Goal: Task Accomplishment & Management: Manage account settings

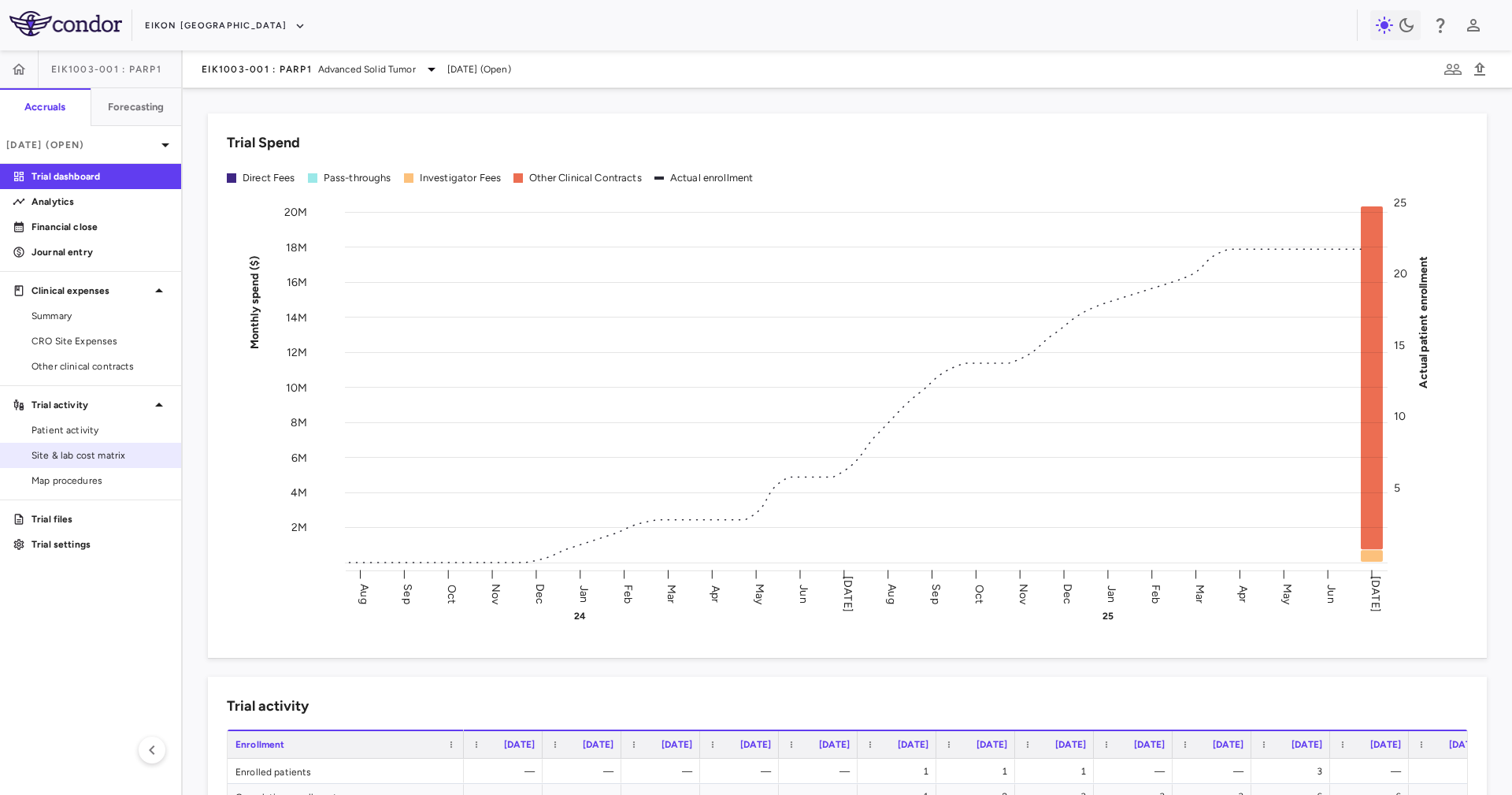
click at [132, 443] on link "Site & lab cost matrix" at bounding box center [90, 454] width 182 height 23
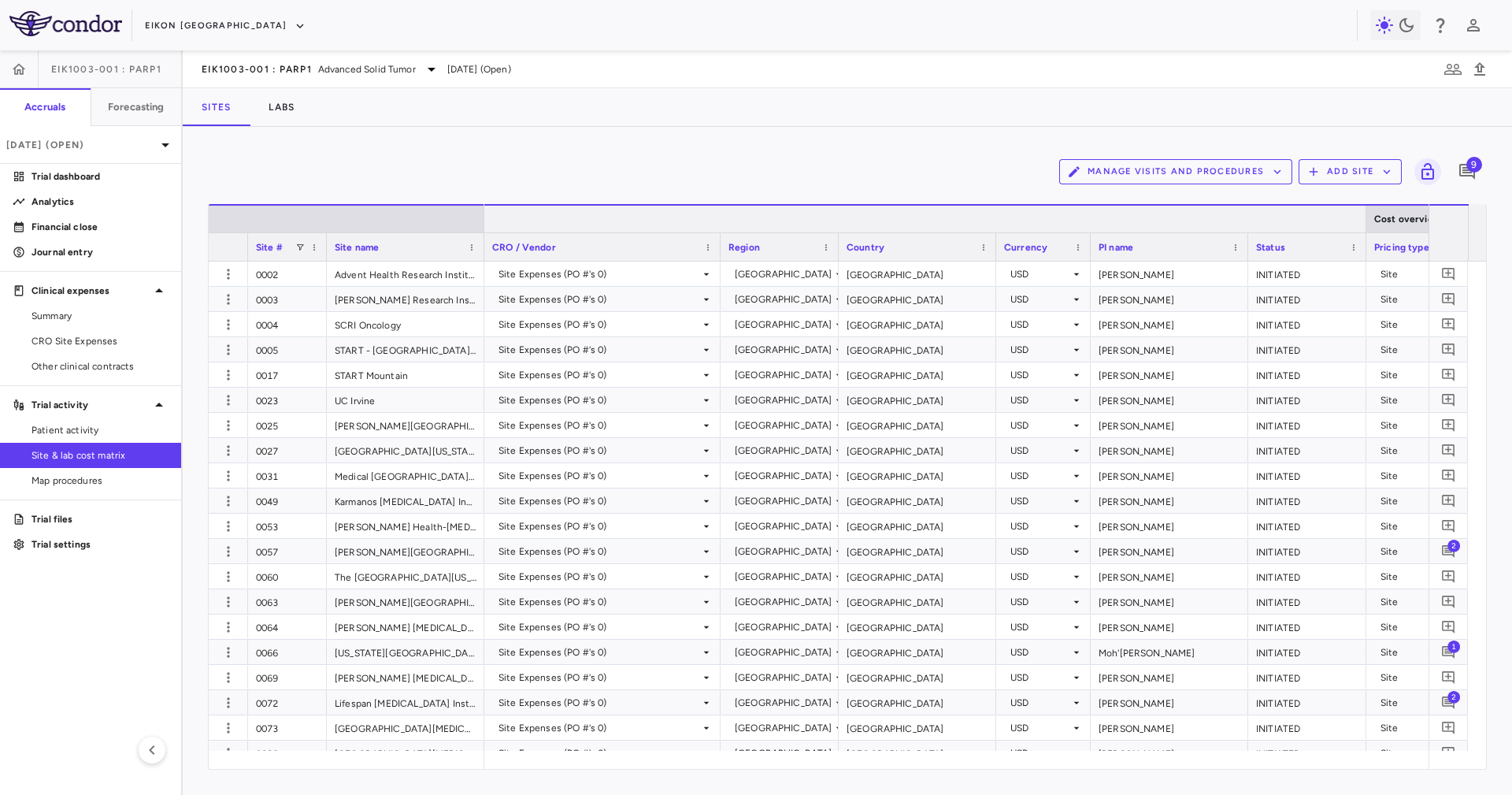
click at [1007, 217] on div at bounding box center [1365, 219] width 7 height 27
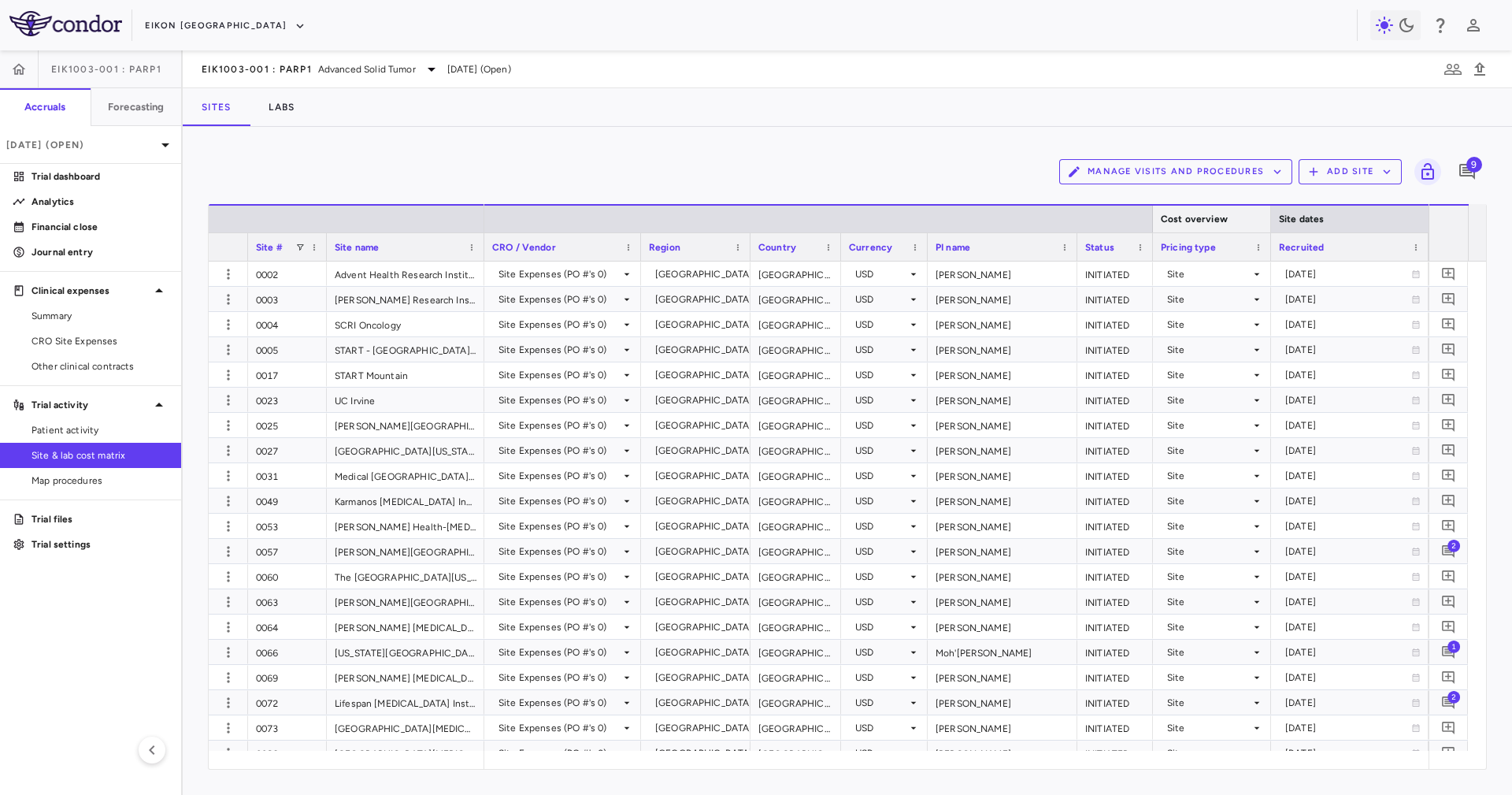
click at [1007, 223] on div at bounding box center [1270, 219] width 7 height 27
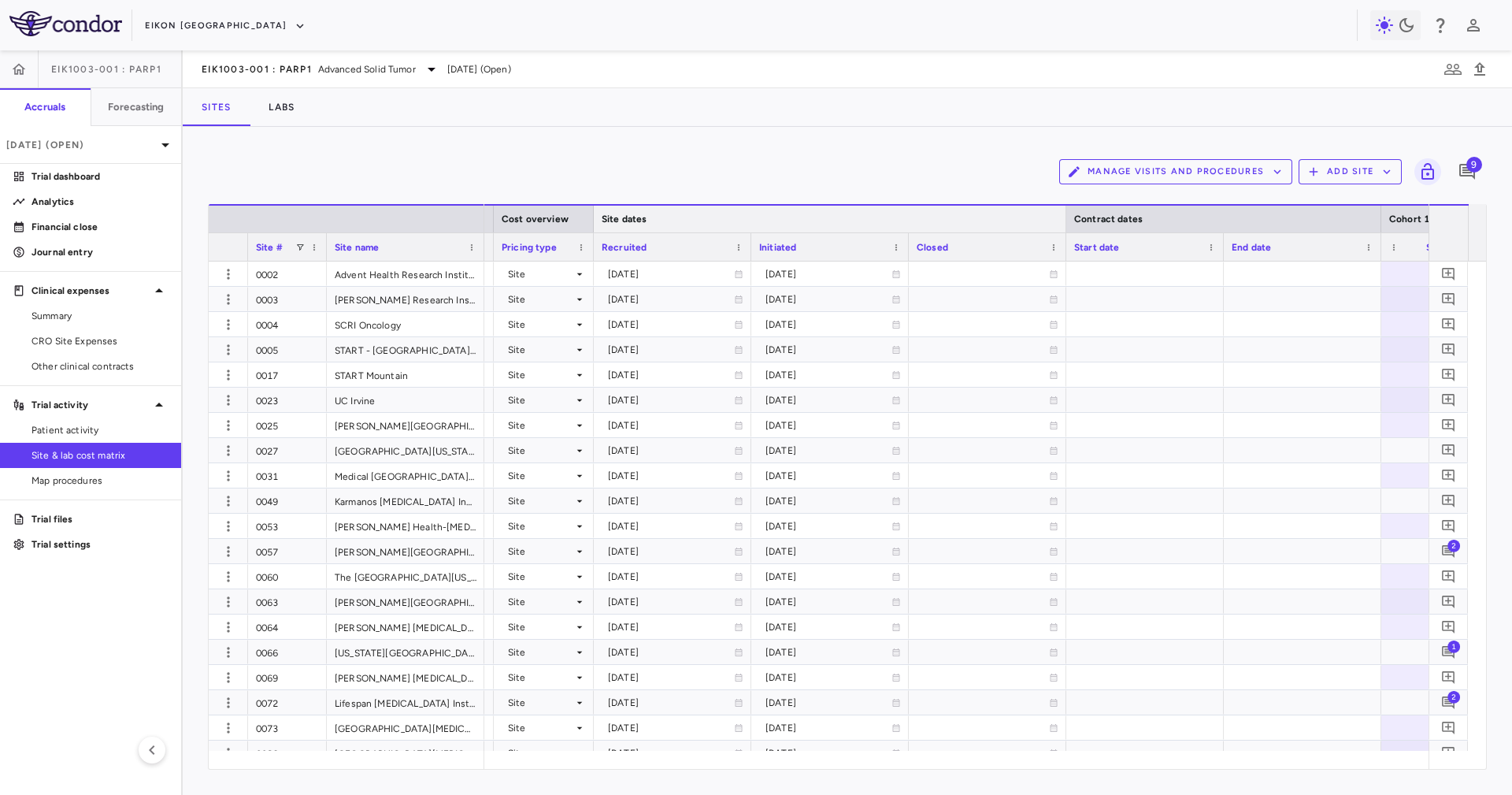
click at [1007, 208] on div at bounding box center [1065, 219] width 7 height 27
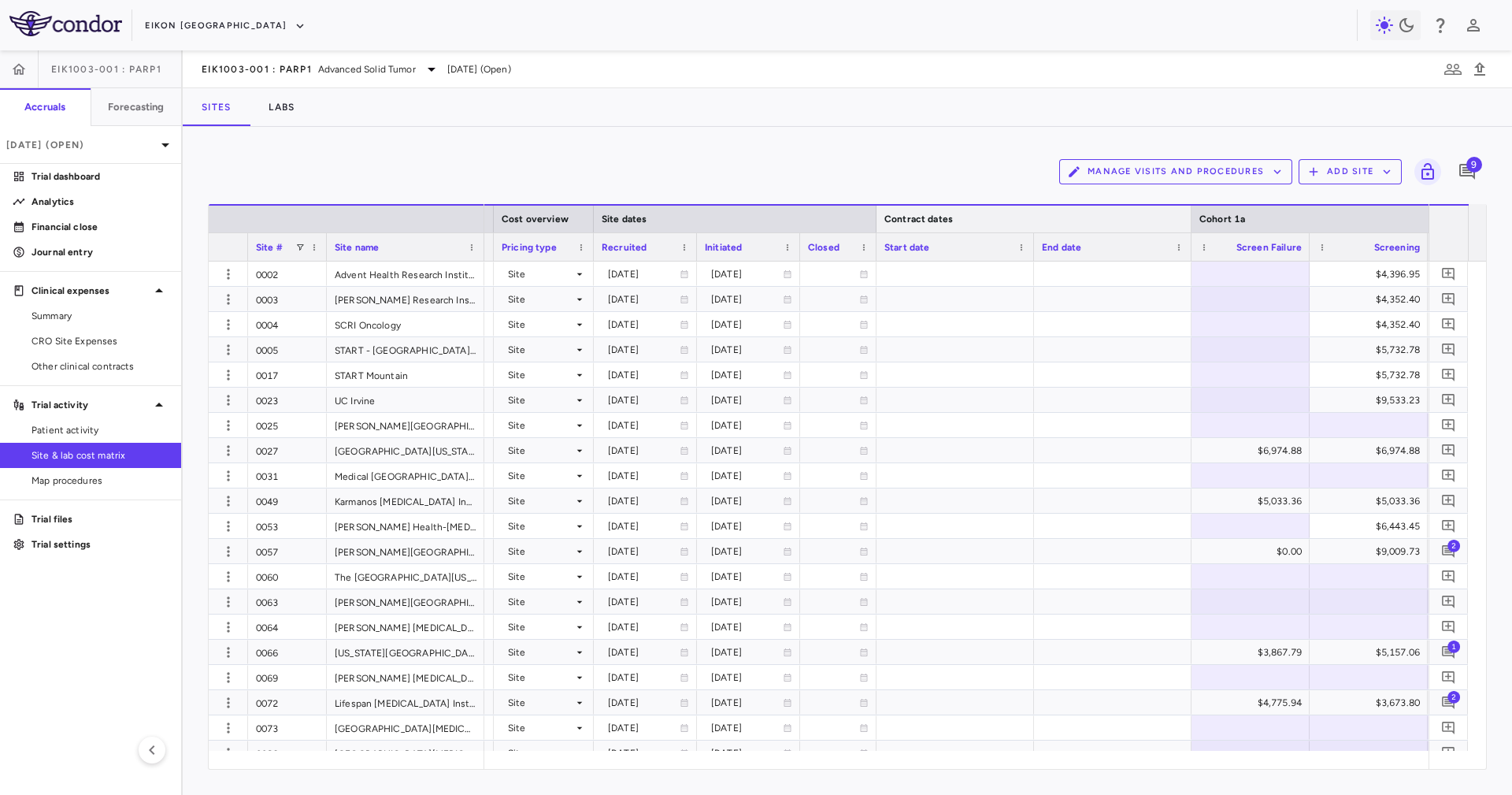
click at [1007, 212] on div at bounding box center [1191, 219] width 7 height 27
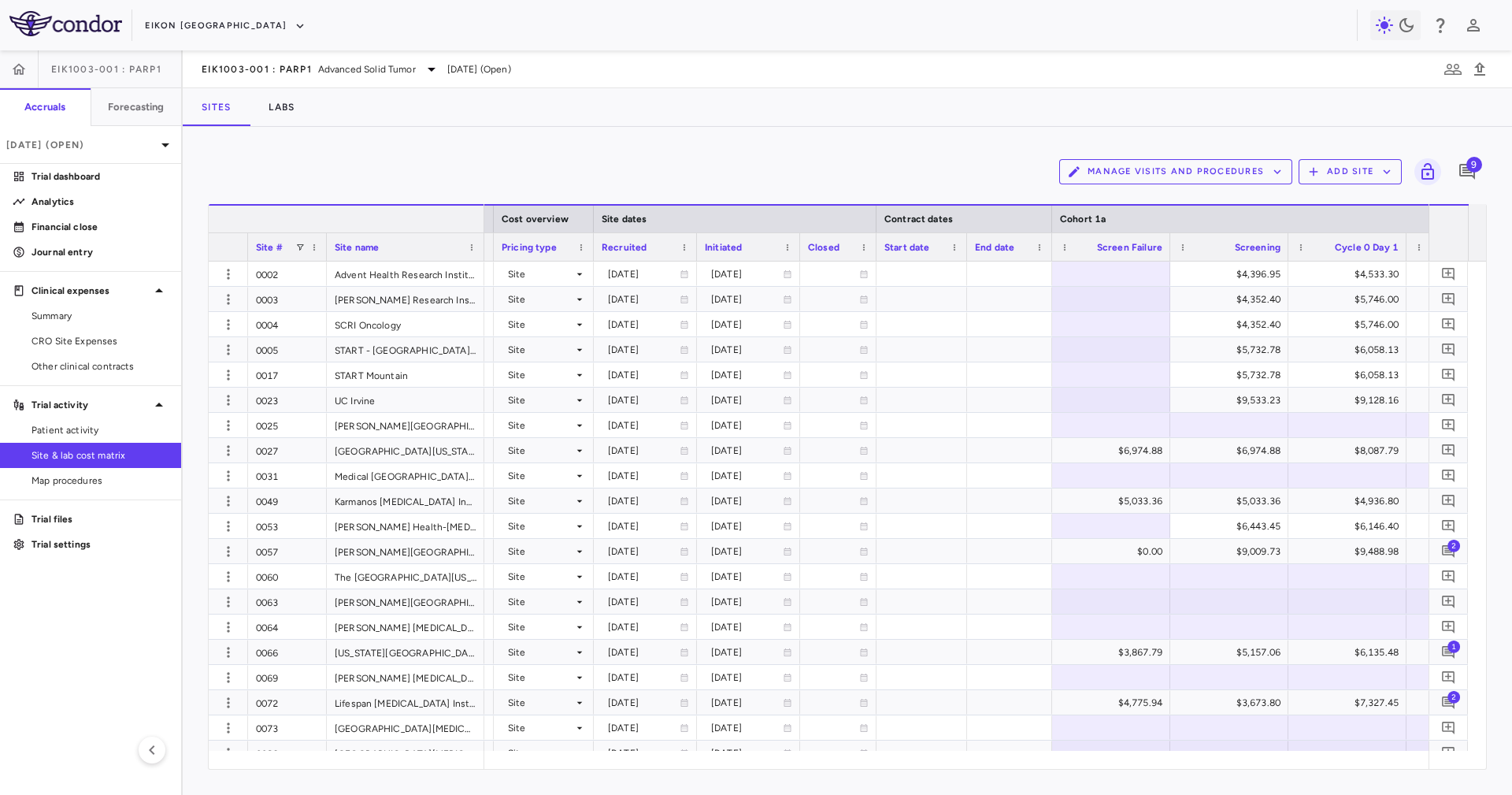
click at [482, 211] on div at bounding box center [483, 219] width 7 height 27
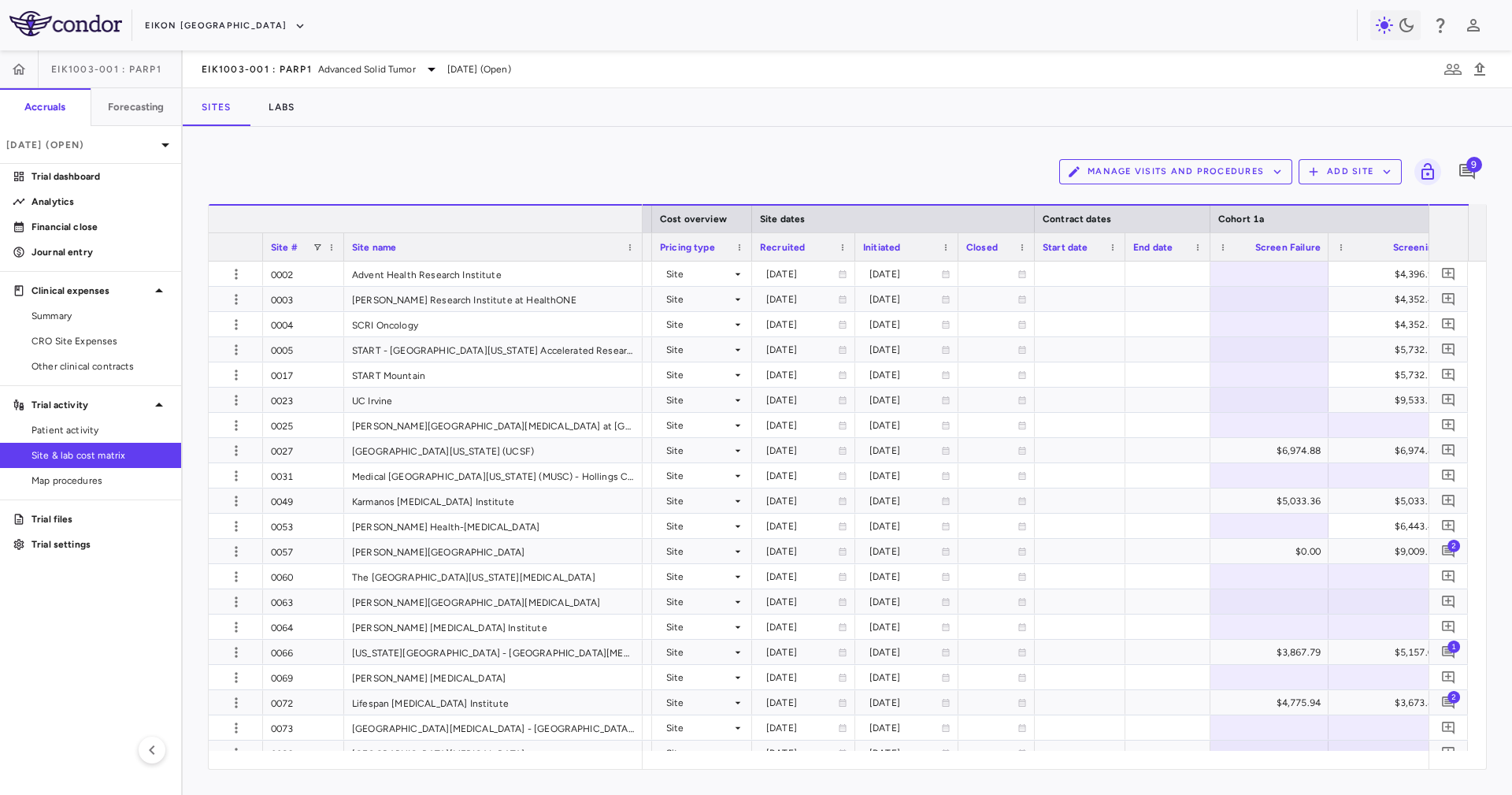
drag, startPoint x: 641, startPoint y: 219, endPoint x: 641, endPoint y: 255, distance: 36.0
click at [641, 255] on div "Site # Site name" at bounding box center [425, 232] width 434 height 57
drag, startPoint x: 340, startPoint y: 245, endPoint x: 323, endPoint y: 247, distance: 17.1
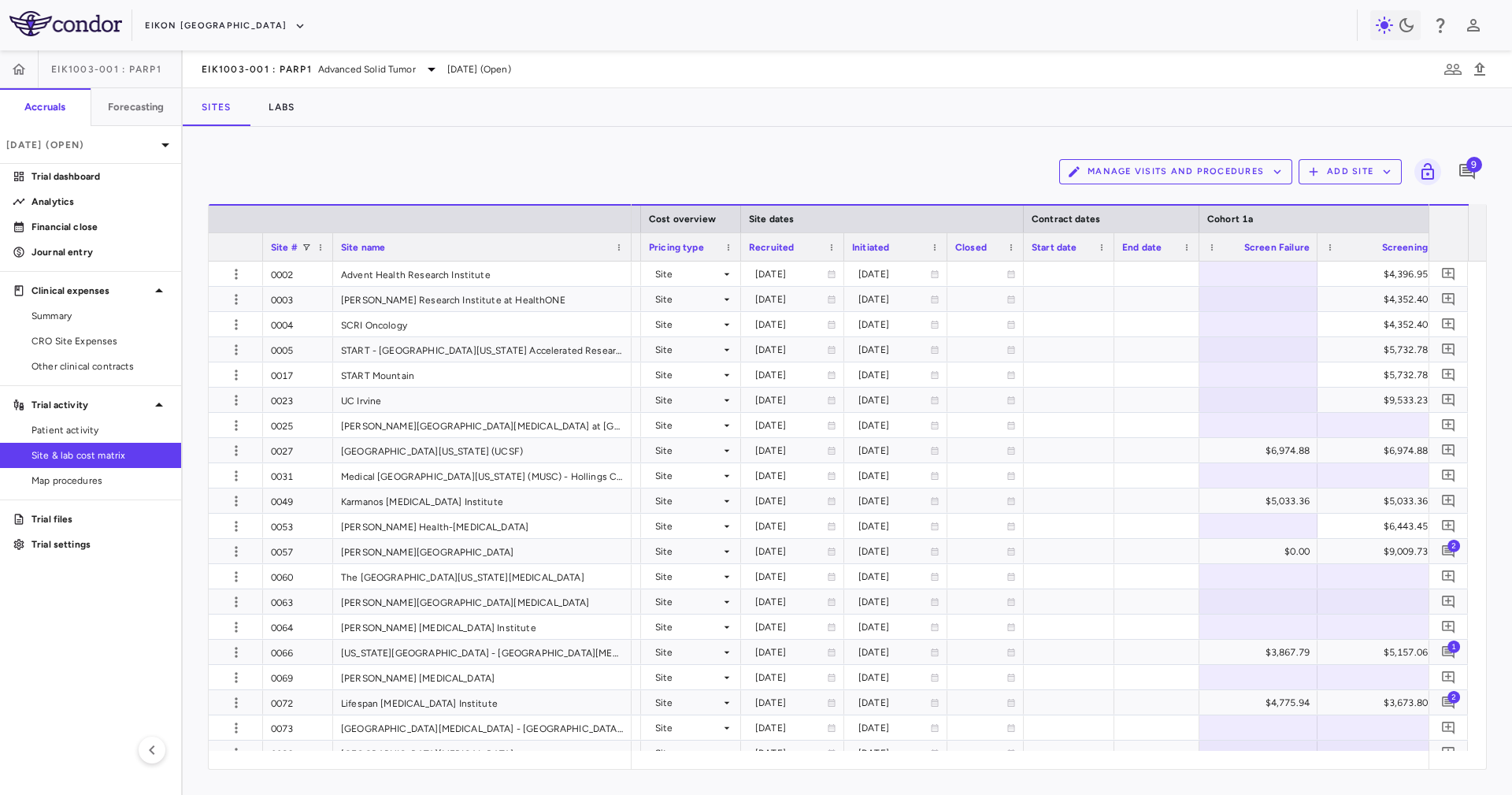
drag, startPoint x: 340, startPoint y: 248, endPoint x: 330, endPoint y: 248, distance: 10.0
click at [330, 248] on div at bounding box center [332, 247] width 7 height 28
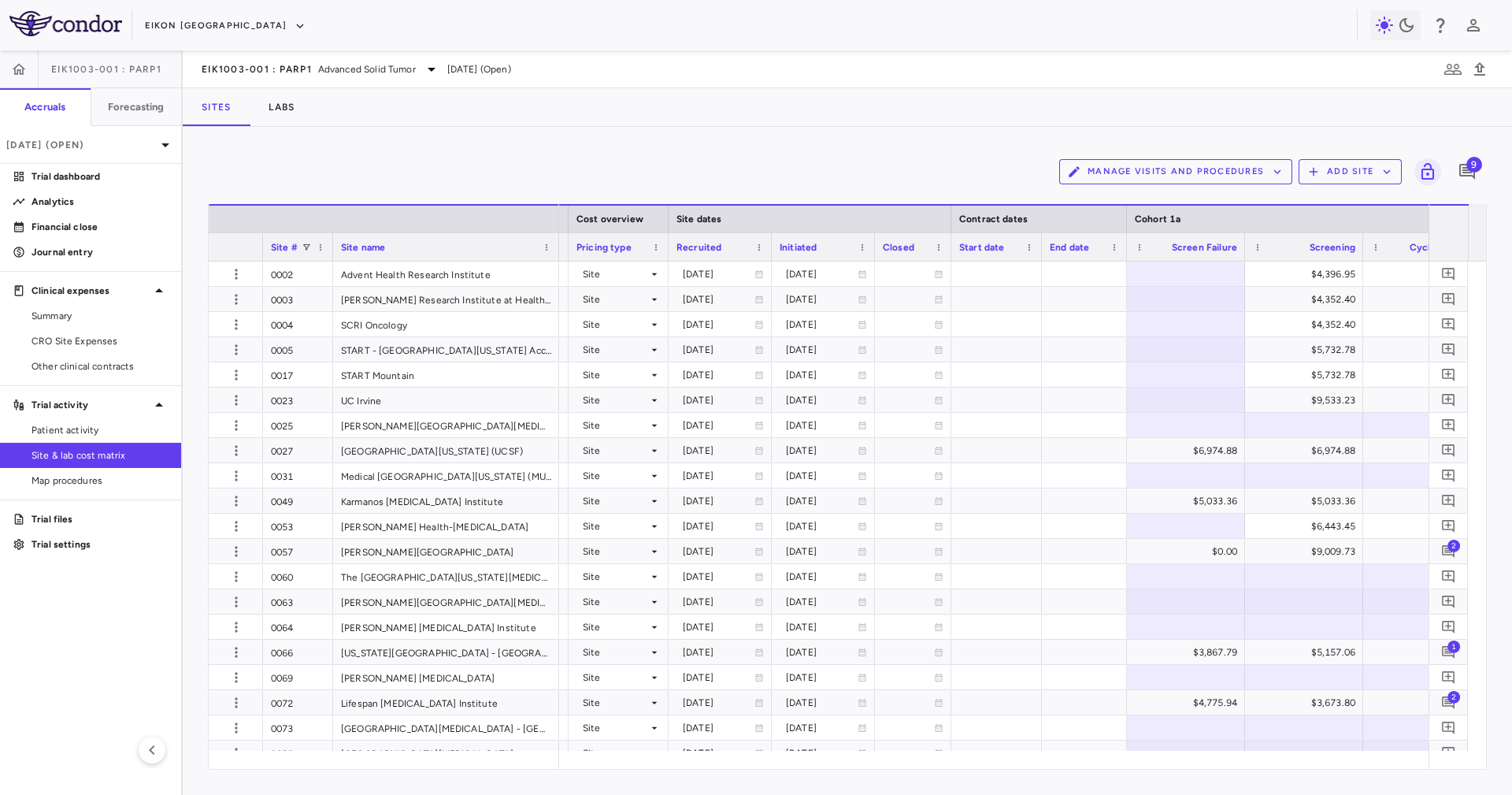
drag, startPoint x: 627, startPoint y: 249, endPoint x: 555, endPoint y: 260, distance: 72.8
click at [555, 260] on div "Site # Site name" at bounding box center [384, 232] width 350 height 57
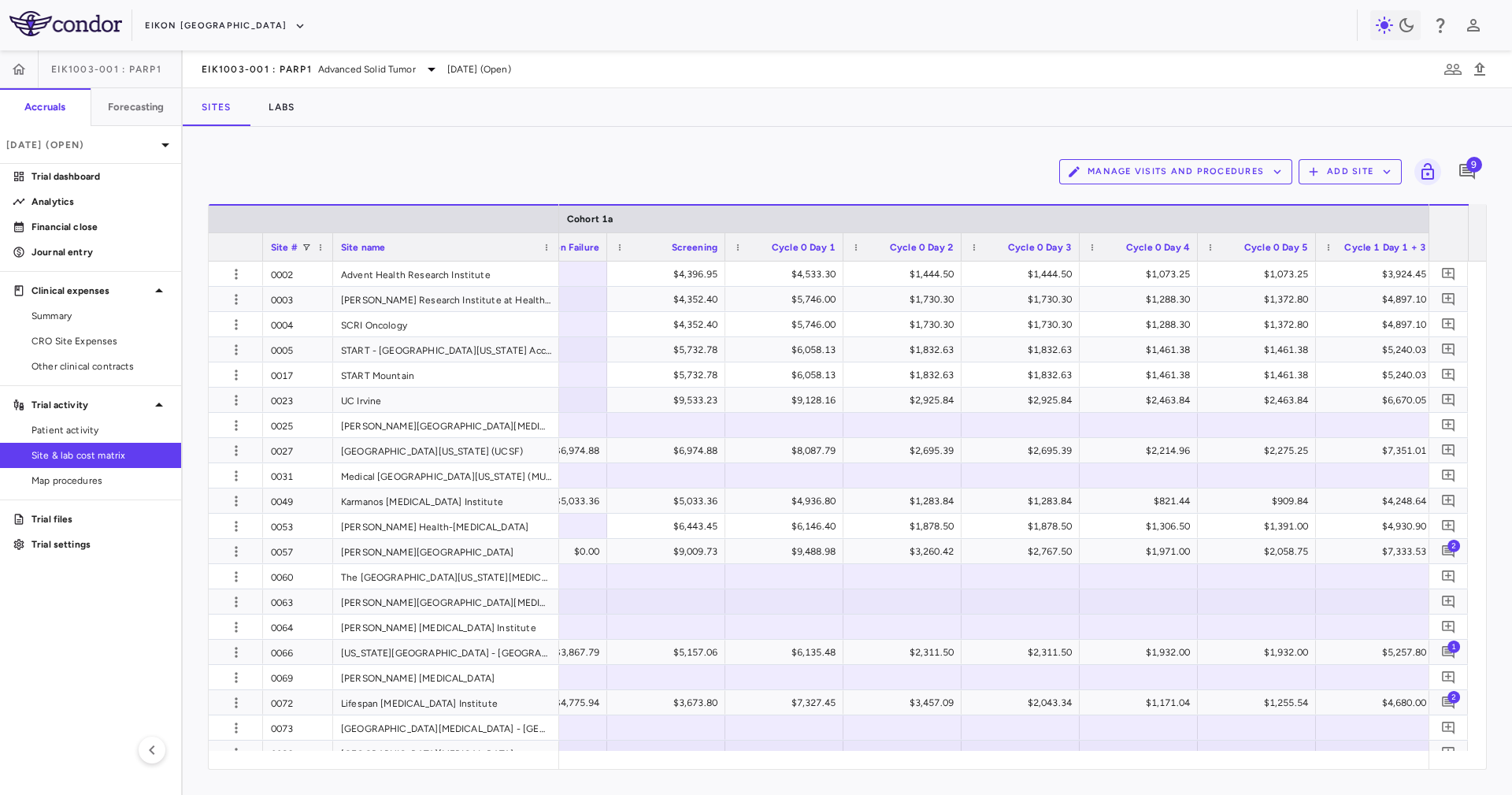
scroll to position [0, 1187]
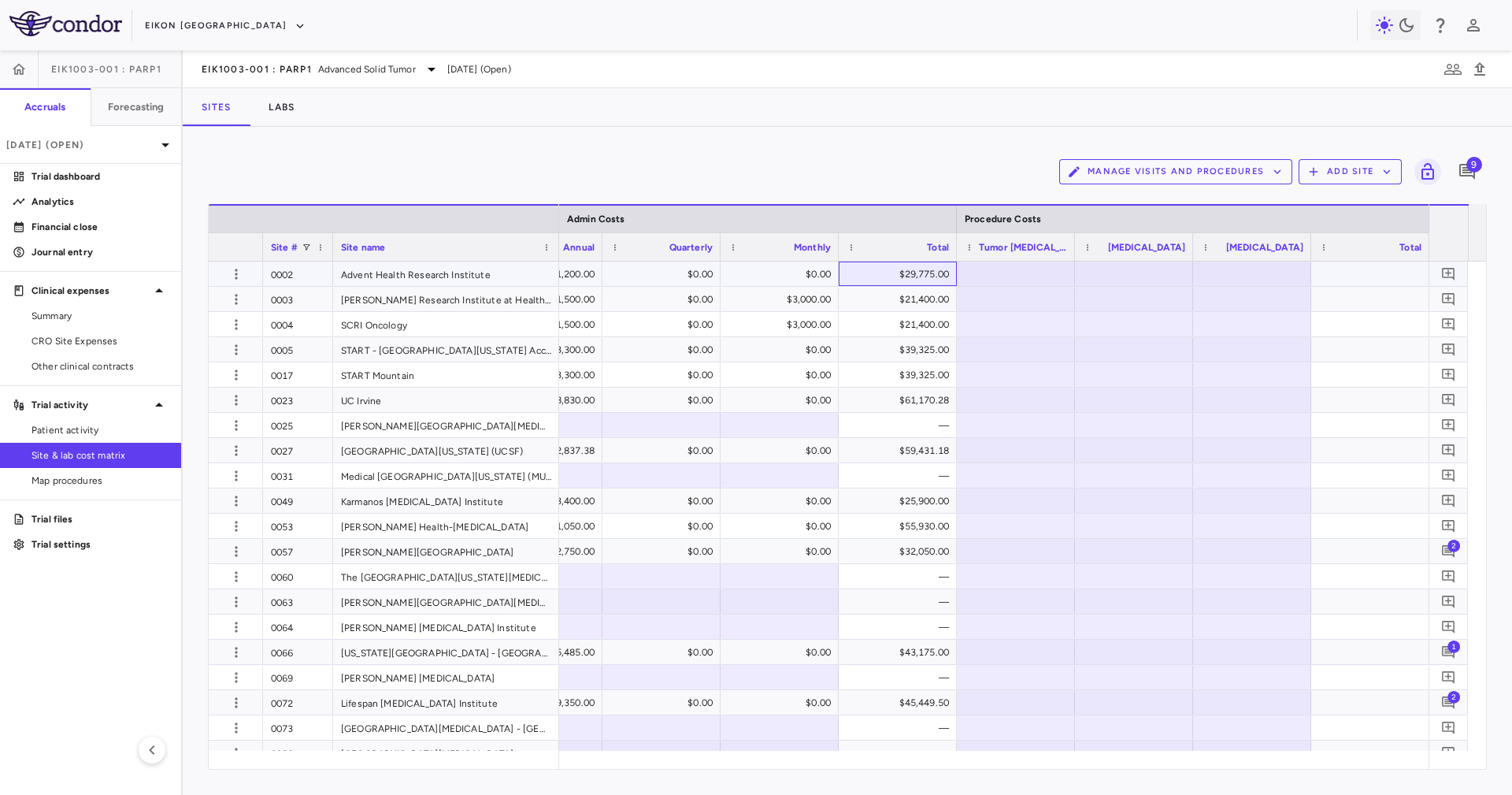
click at [893, 273] on div "$29,775.00" at bounding box center [900, 274] width 96 height 25
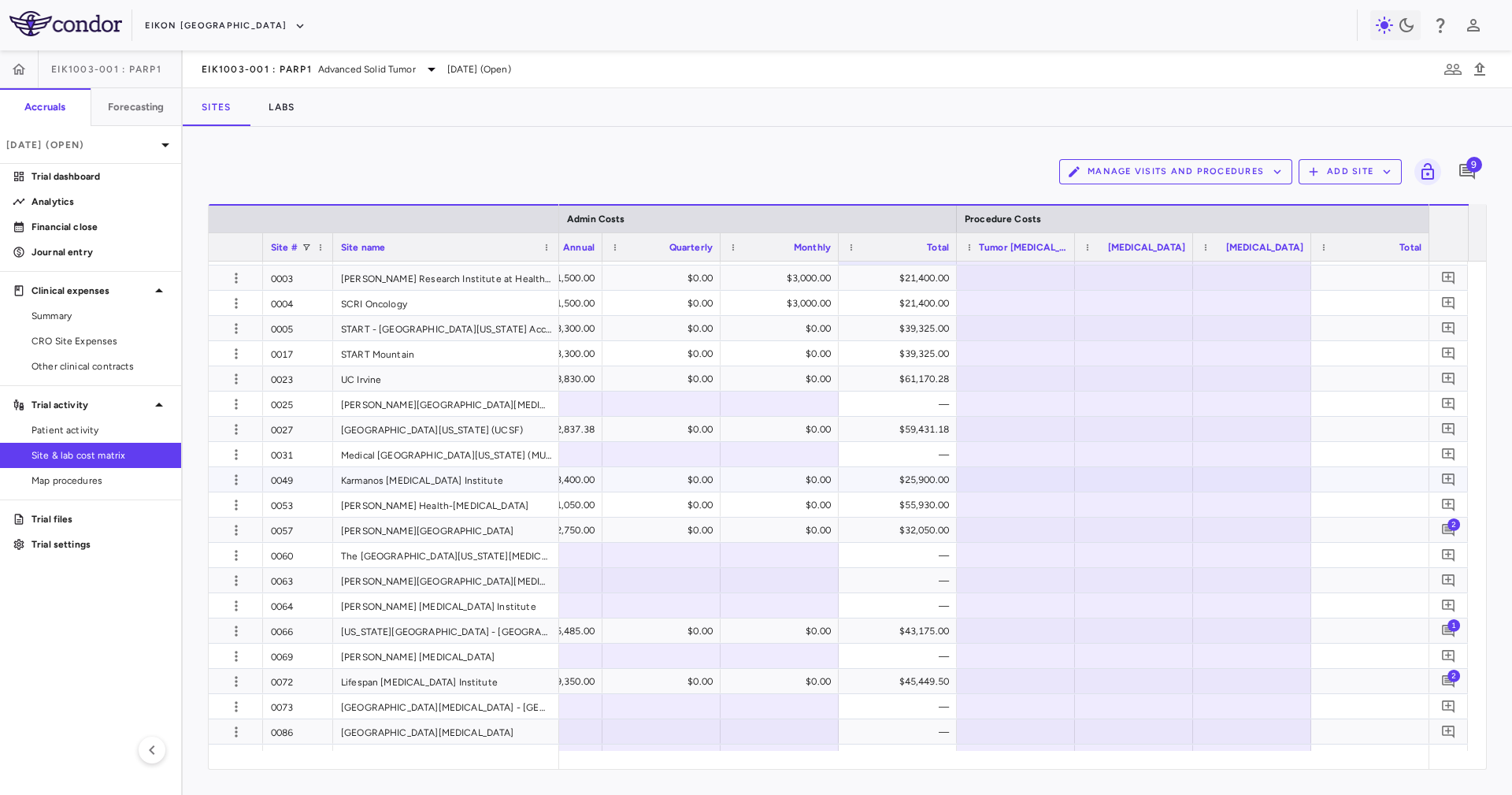
scroll to position [0, 0]
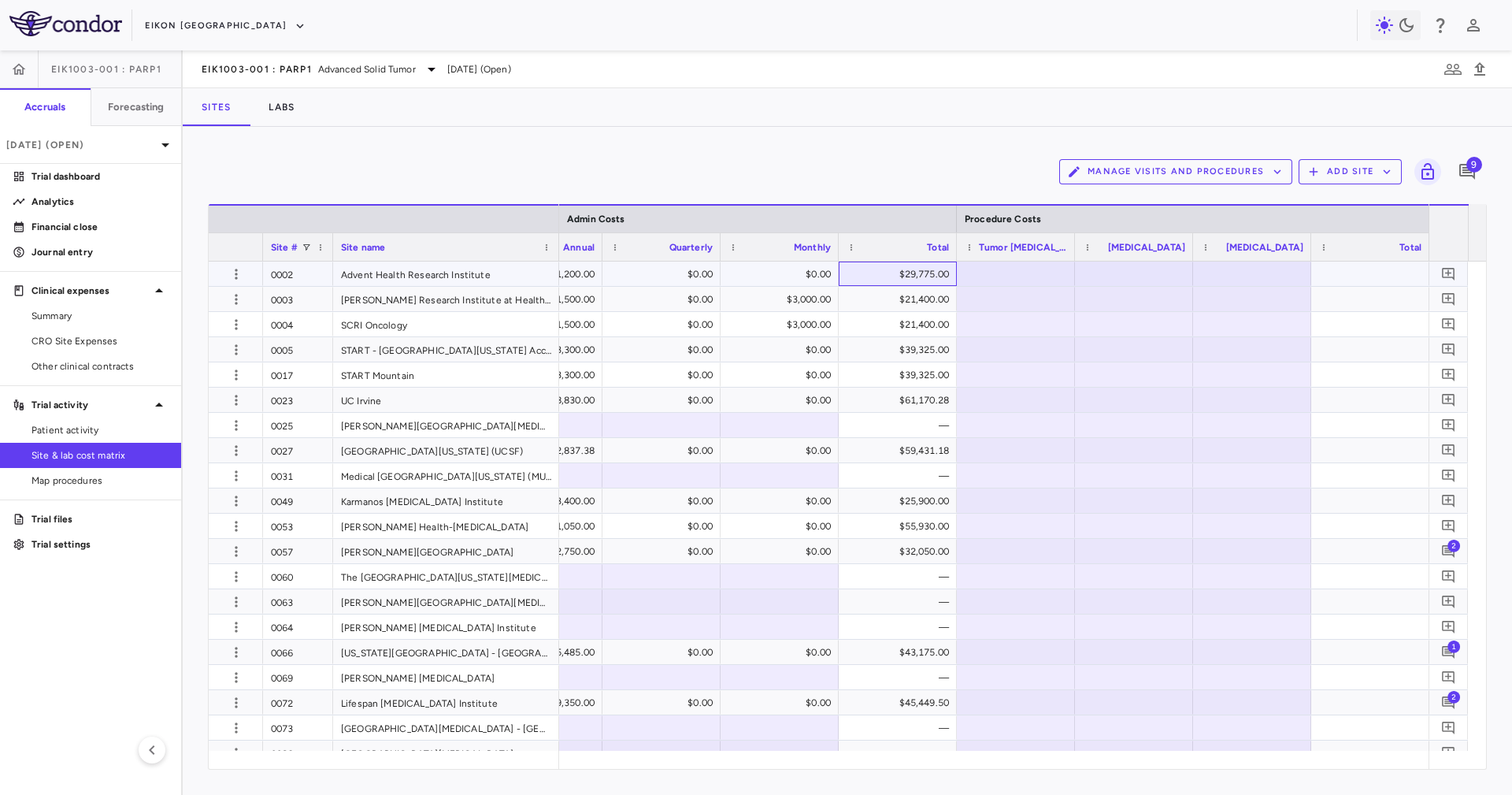
click at [942, 280] on div "$29,775.00" at bounding box center [900, 274] width 96 height 25
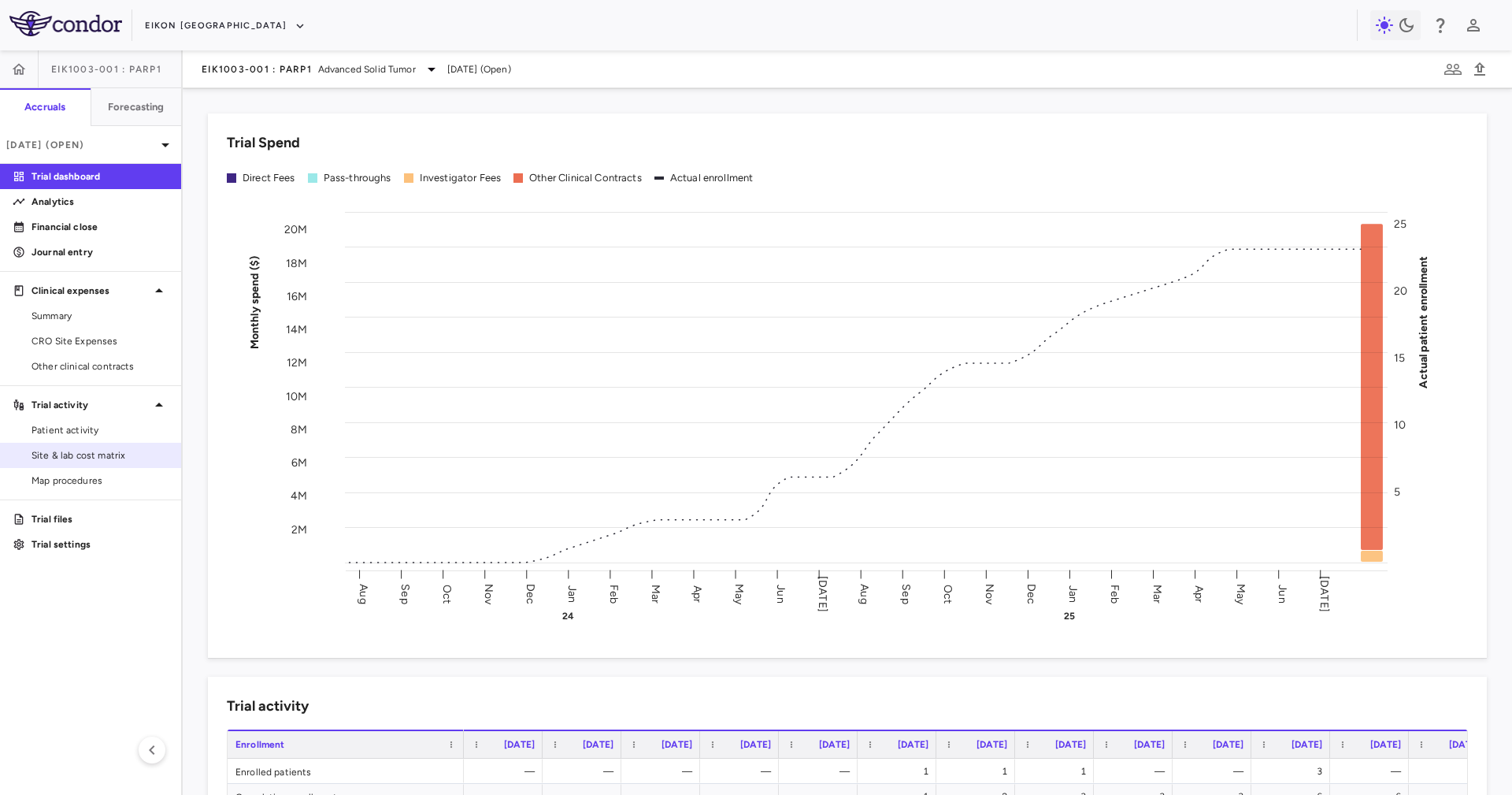
click at [87, 456] on span "Site & lab cost matrix" at bounding box center [100, 454] width 137 height 14
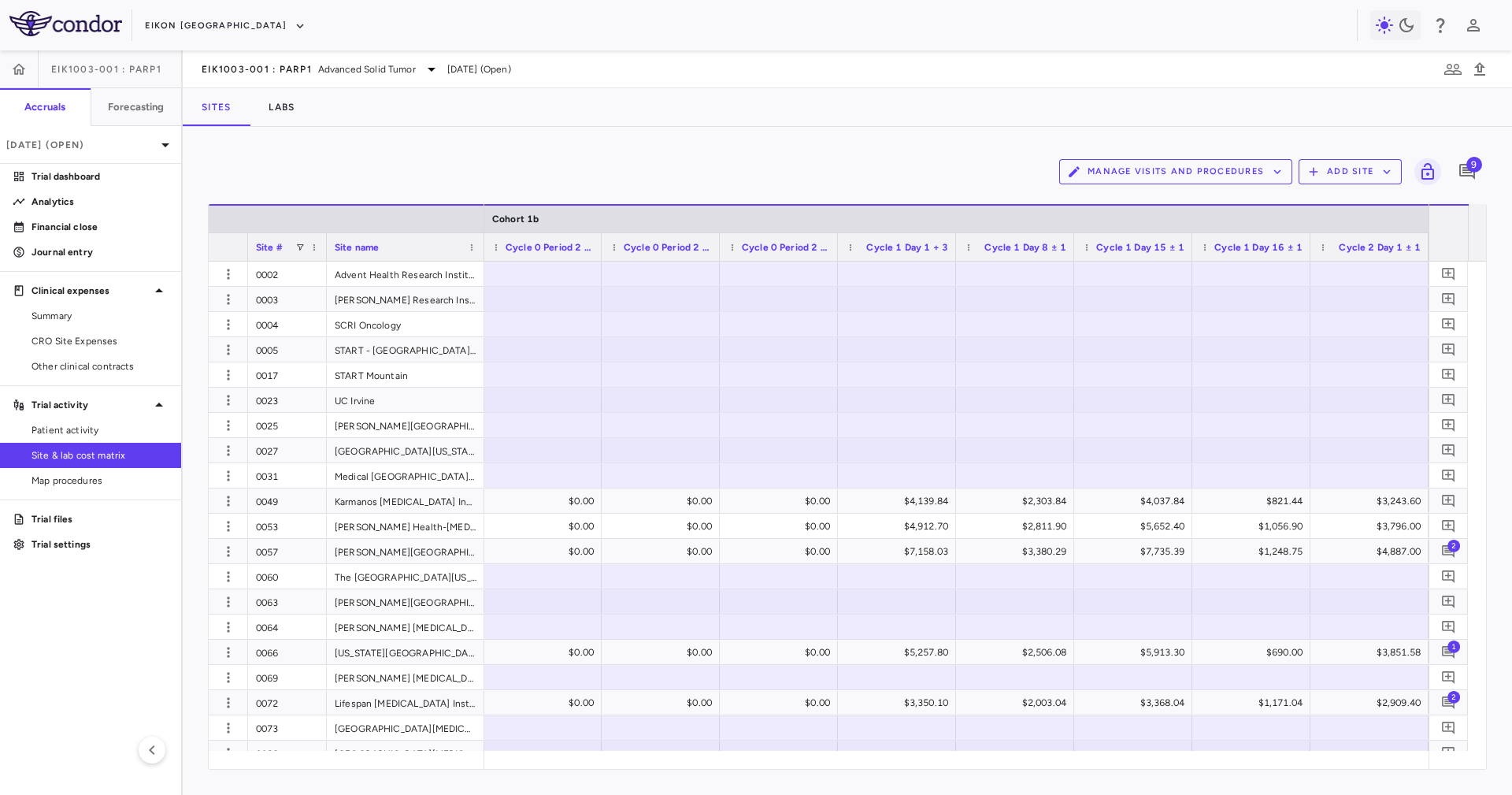
scroll to position [0, 15019]
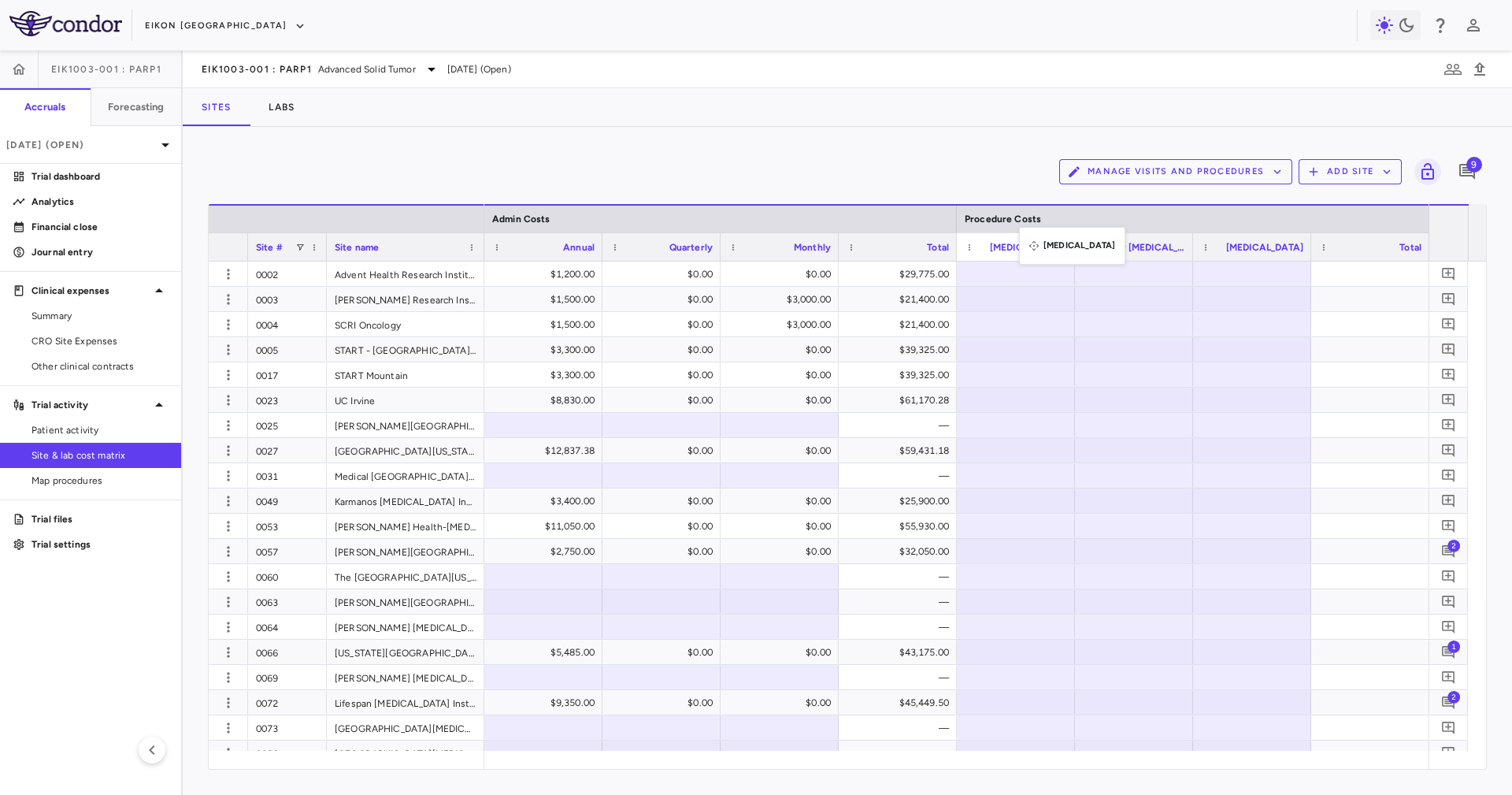
drag, startPoint x: 1231, startPoint y: 248, endPoint x: 1027, endPoint y: 236, distance: 204.4
drag, startPoint x: 1240, startPoint y: 248, endPoint x: 1120, endPoint y: 243, distance: 120.1
click at [1005, 278] on div at bounding box center [1016, 274] width 102 height 23
click at [924, 309] on div "$21,400.00" at bounding box center [900, 299] width 96 height 25
click at [229, 272] on icon "button" at bounding box center [228, 274] width 16 height 16
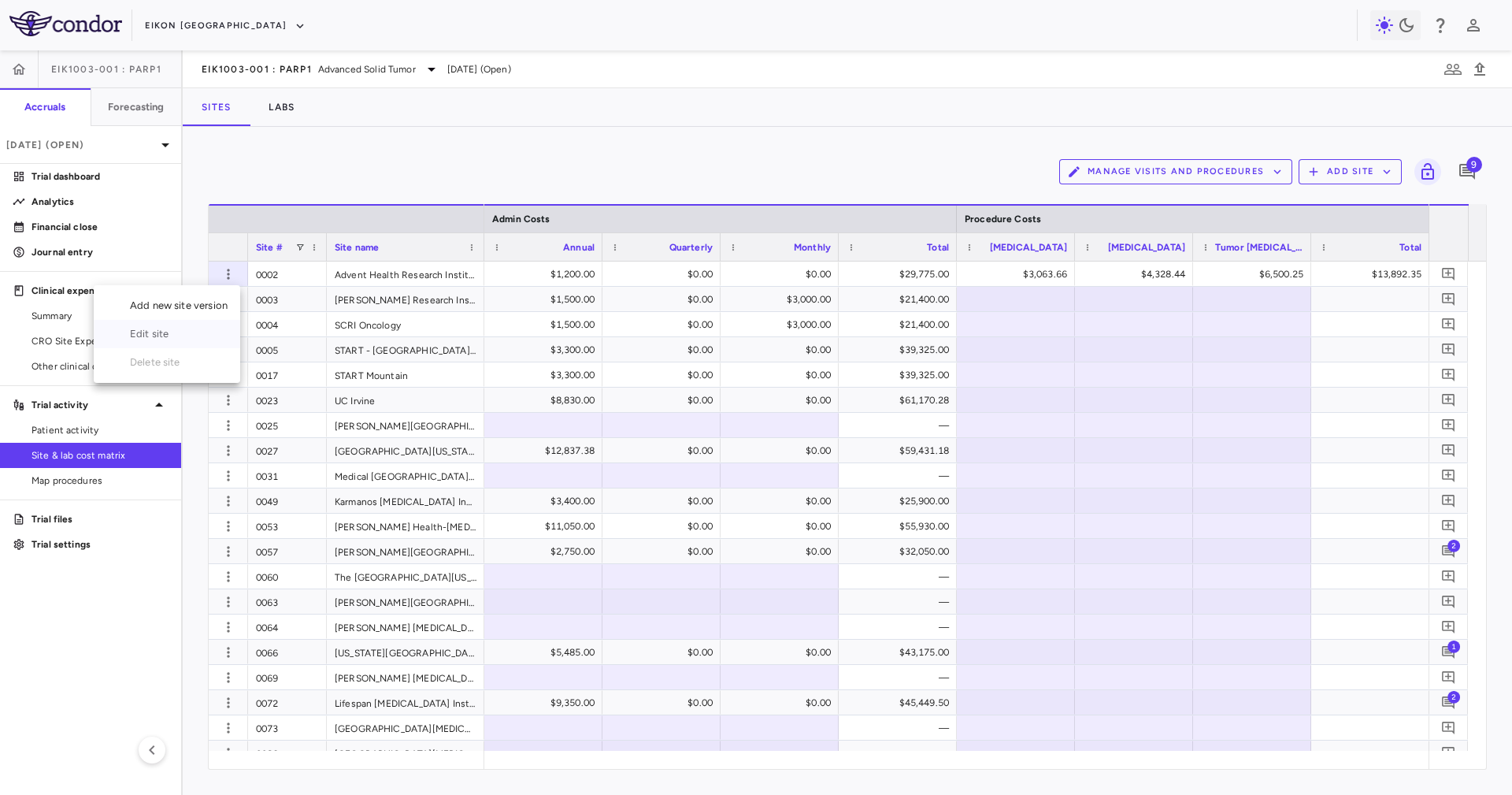
click at [212, 331] on div "Edit site" at bounding box center [167, 333] width 146 height 28
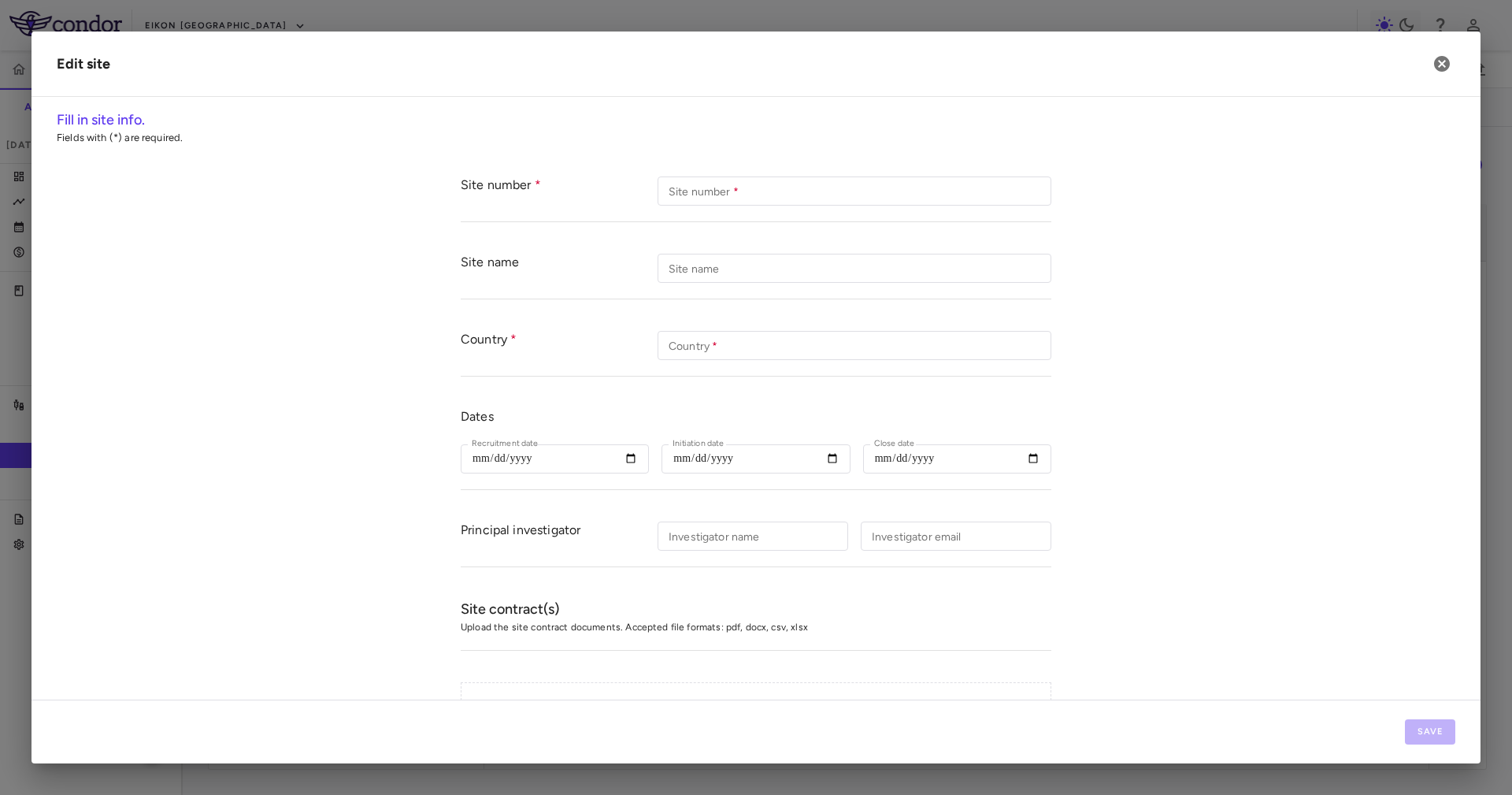
type input "****"
type input "**********"
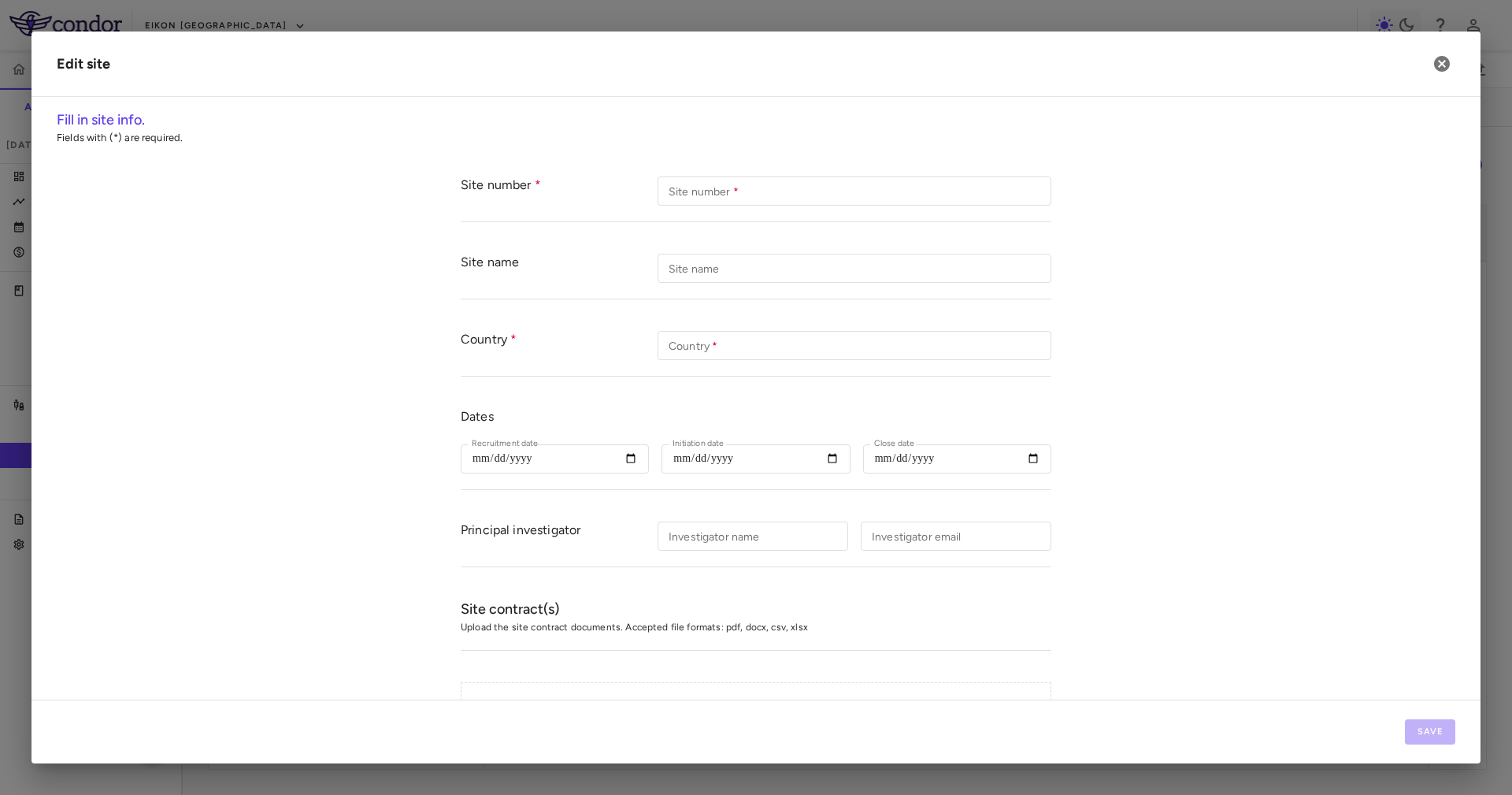
type input "**********"
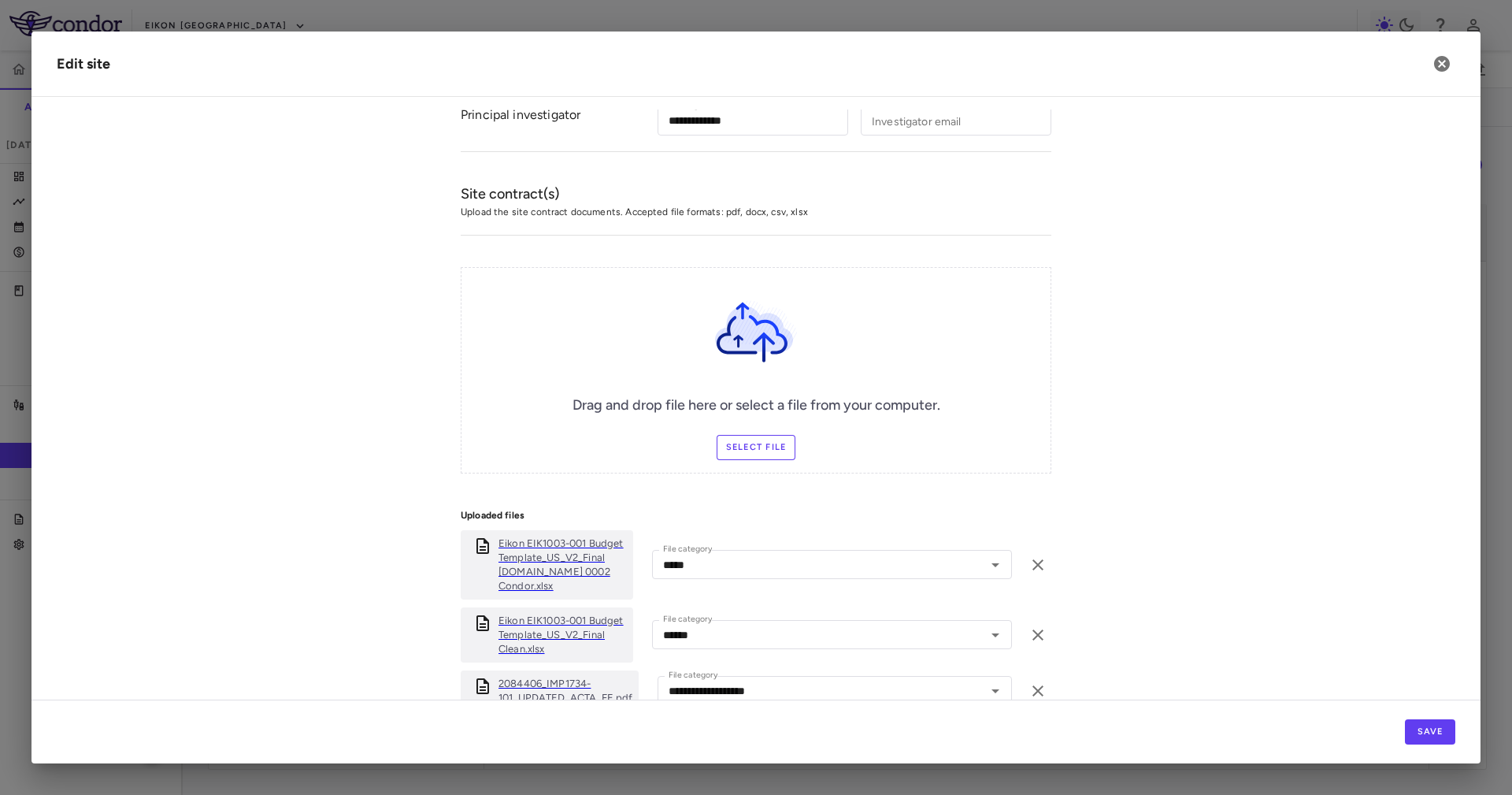
scroll to position [498, 0]
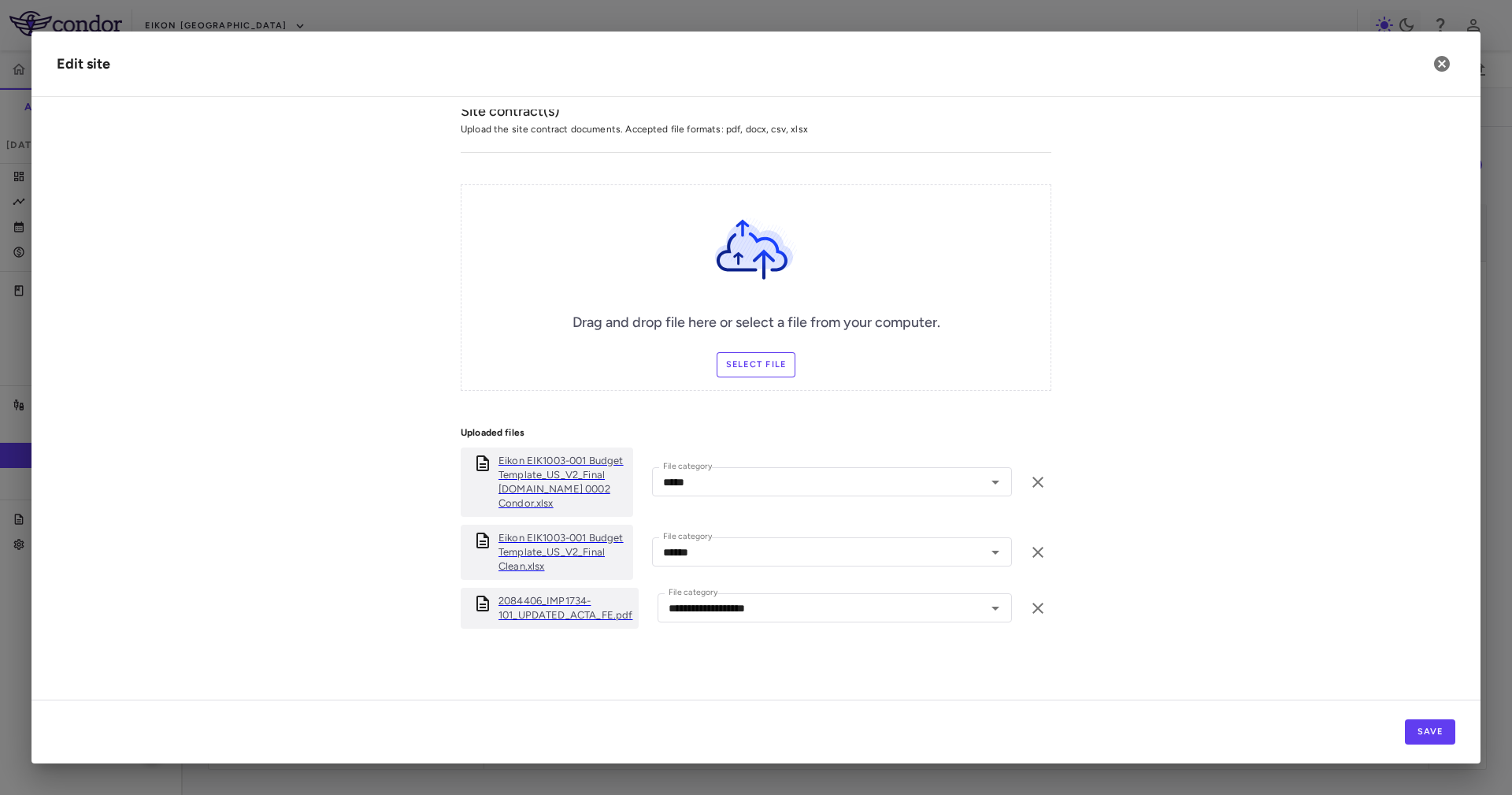
click at [718, 361] on label "Select file" at bounding box center [756, 364] width 79 height 25
click at [0, 0] on input "Select file" at bounding box center [0, 0] width 0 height 0
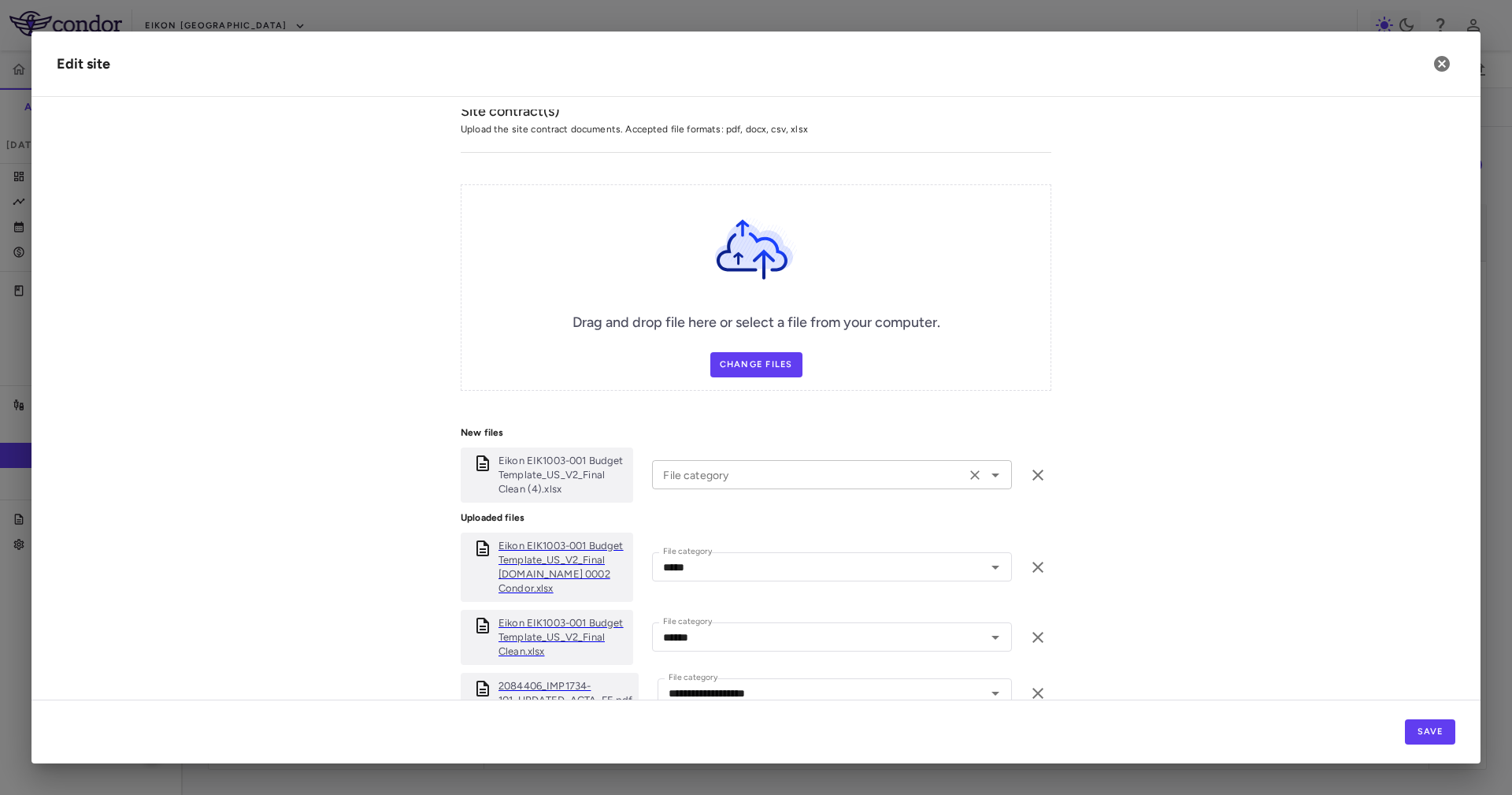
click at [714, 470] on div "File category File category" at bounding box center [831, 474] width 360 height 29
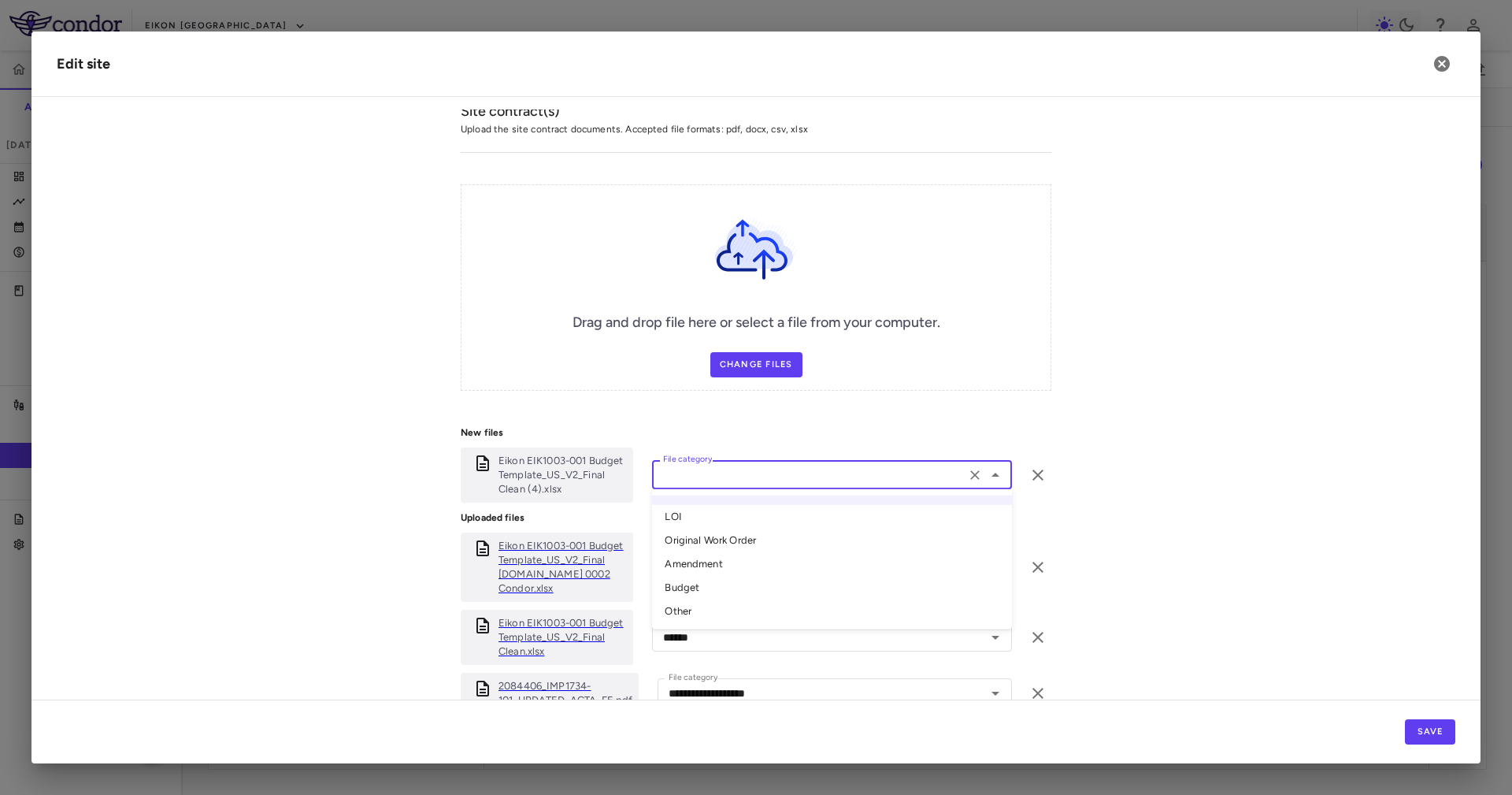
drag, startPoint x: 705, startPoint y: 608, endPoint x: 813, endPoint y: 549, distance: 123.1
click at [705, 609] on li "Other" at bounding box center [831, 611] width 360 height 23
type input "*****"
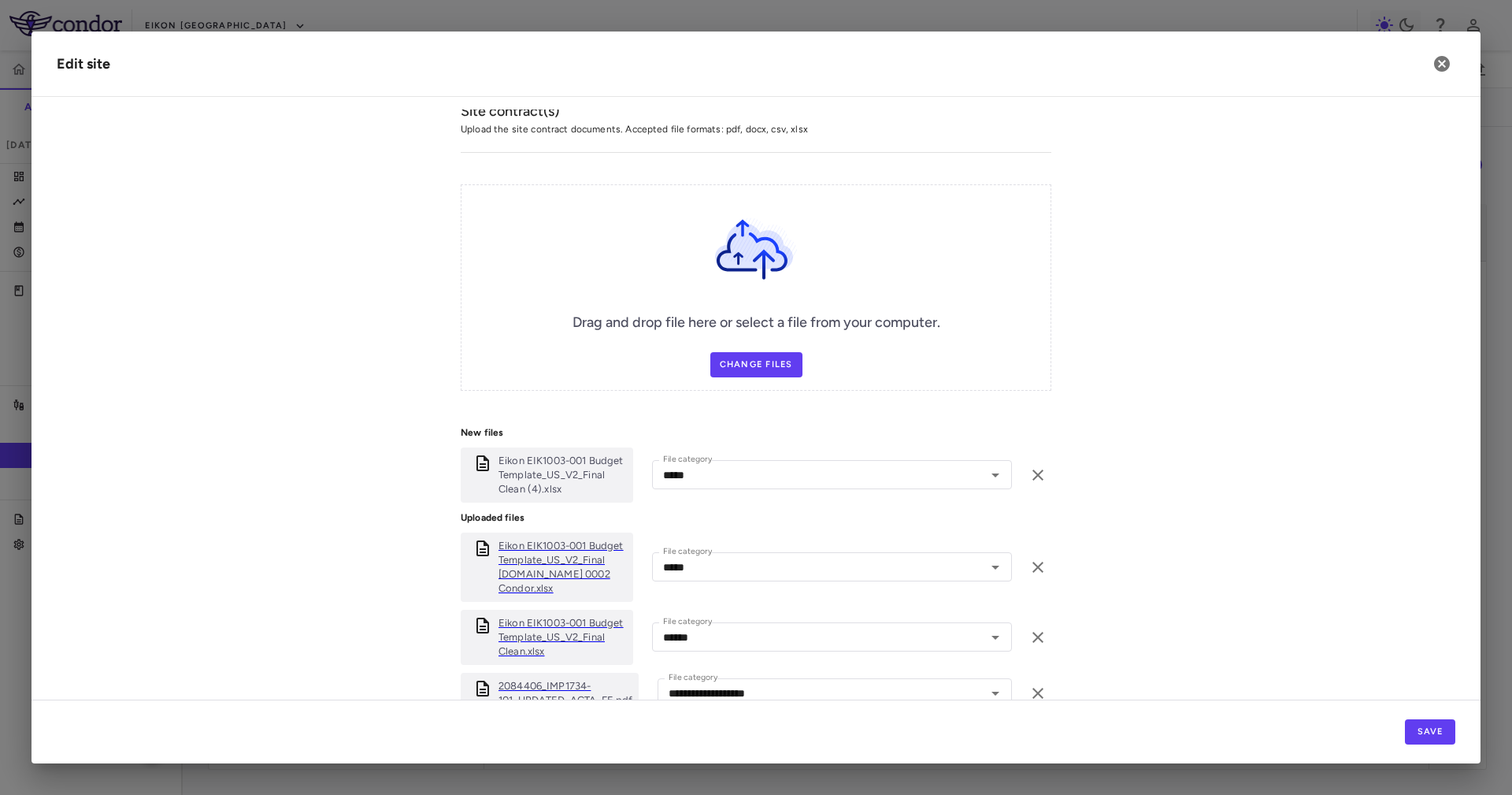
click at [1087, 329] on form "**********" at bounding box center [756, 208] width 1398 height 1090
click at [1434, 721] on button "Save" at bounding box center [1430, 731] width 50 height 25
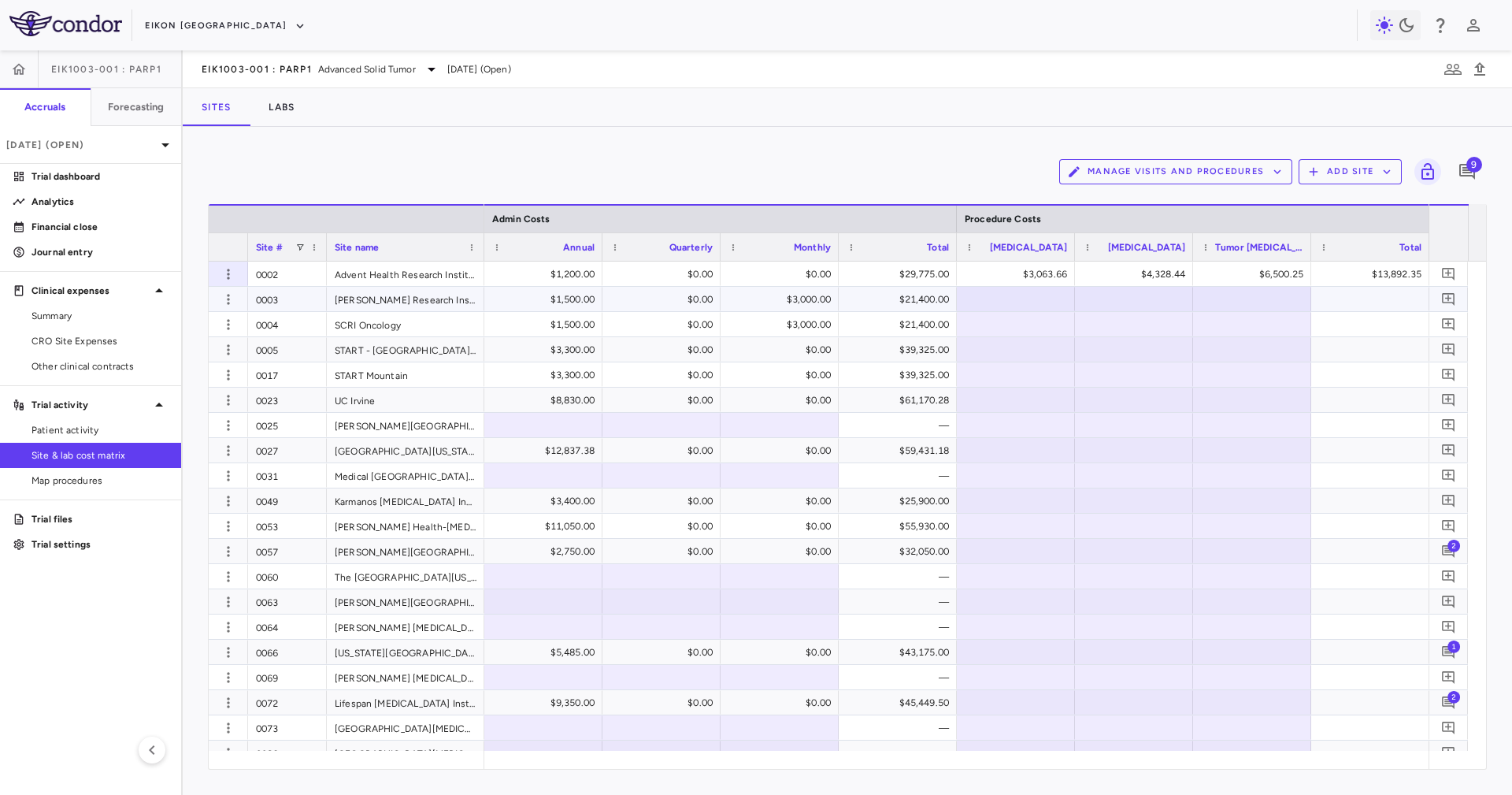
click at [886, 302] on div "$21,400.00" at bounding box center [900, 299] width 96 height 25
